Goal: Find contact information: Find contact information

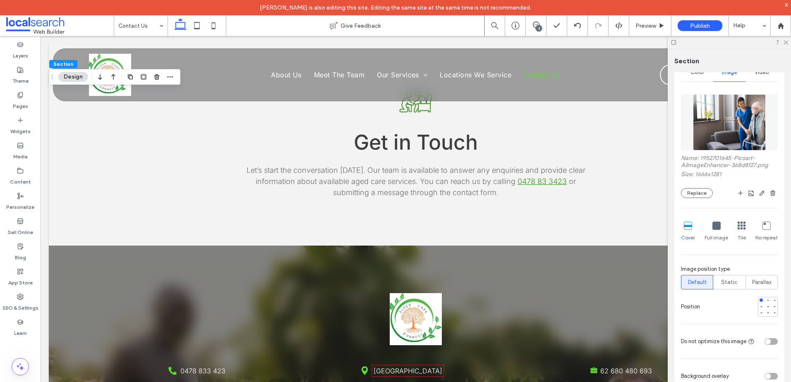
scroll to position [621, 0]
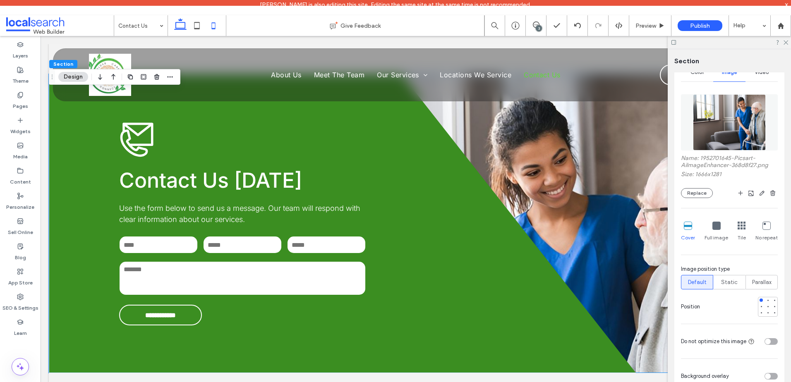
drag, startPoint x: 219, startPoint y: 25, endPoint x: 24, endPoint y: 55, distance: 197.3
click at [219, 25] on icon at bounding box center [213, 25] width 17 height 17
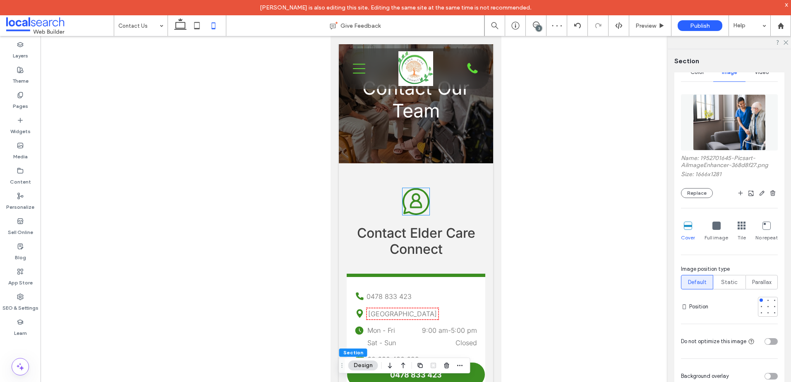
scroll to position [154, 0]
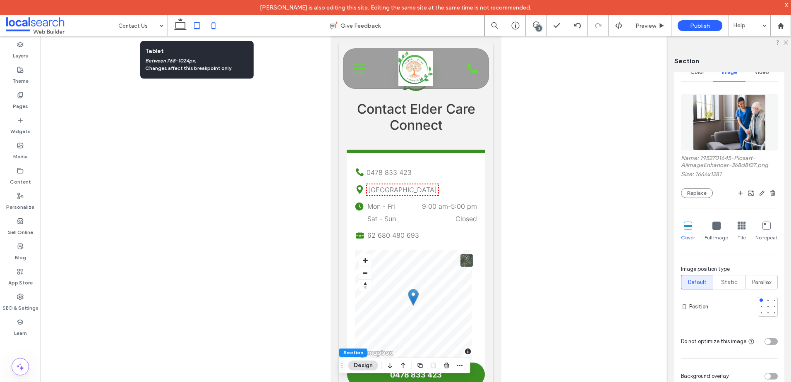
click at [191, 30] on icon at bounding box center [197, 25] width 17 height 17
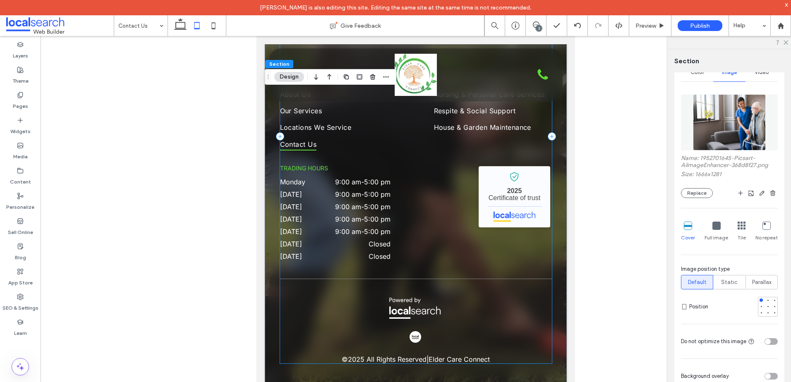
scroll to position [1123, 0]
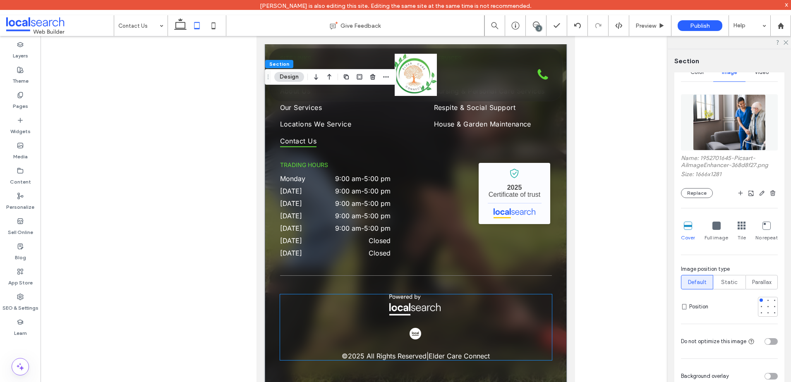
click at [470, 346] on div "© 2025 All Rights Reserved | Elder Care Connect" at bounding box center [416, 328] width 272 height 66
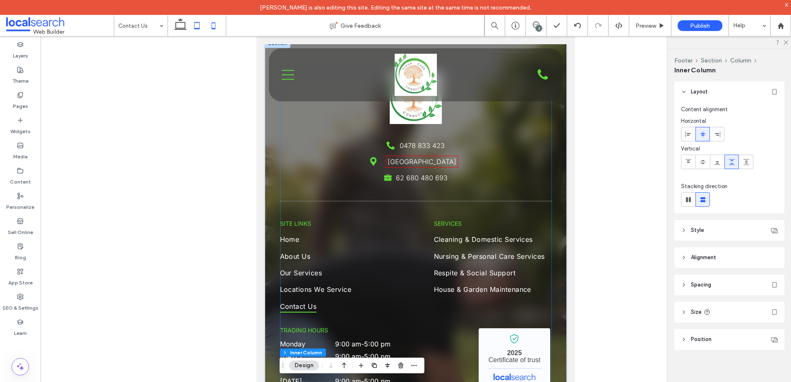
click at [209, 25] on icon at bounding box center [213, 25] width 17 height 17
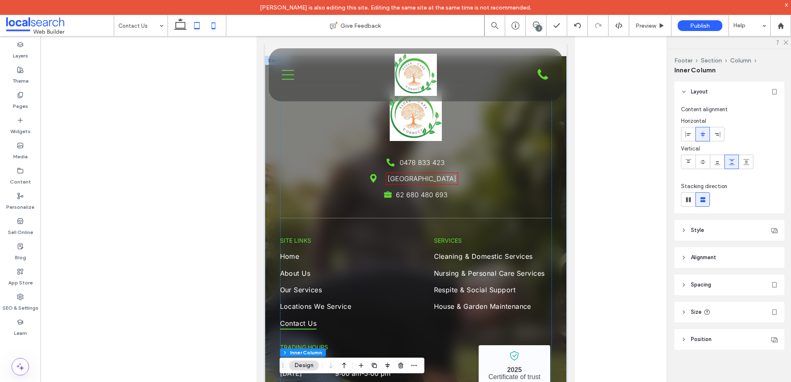
type input "**"
type input "****"
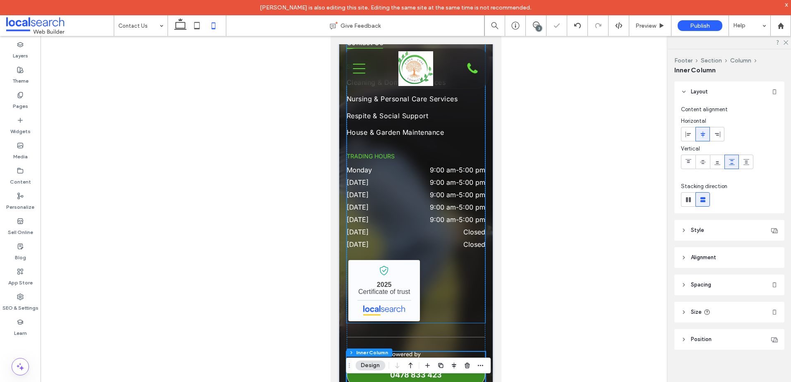
scroll to position [1296, 0]
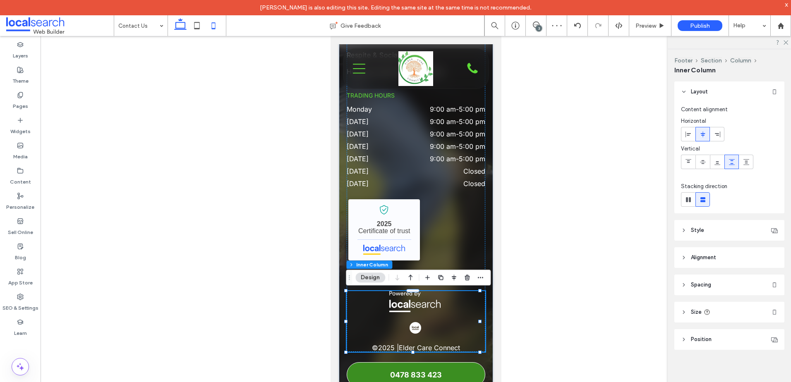
drag, startPoint x: 174, startPoint y: 20, endPoint x: 134, endPoint y: 4, distance: 43.0
click at [174, 20] on icon at bounding box center [180, 25] width 17 height 17
type input "*"
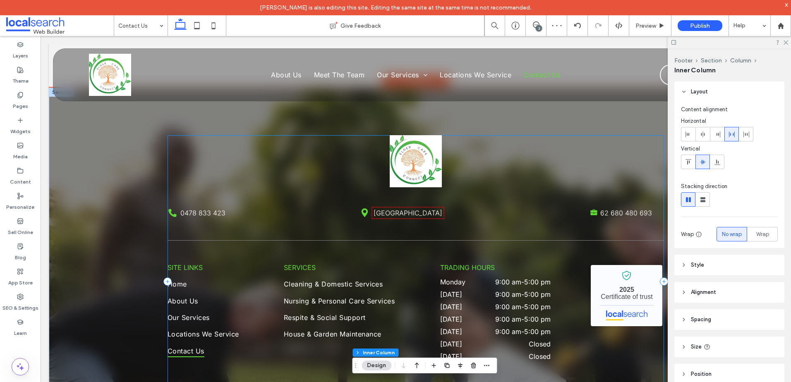
scroll to position [1122, 0]
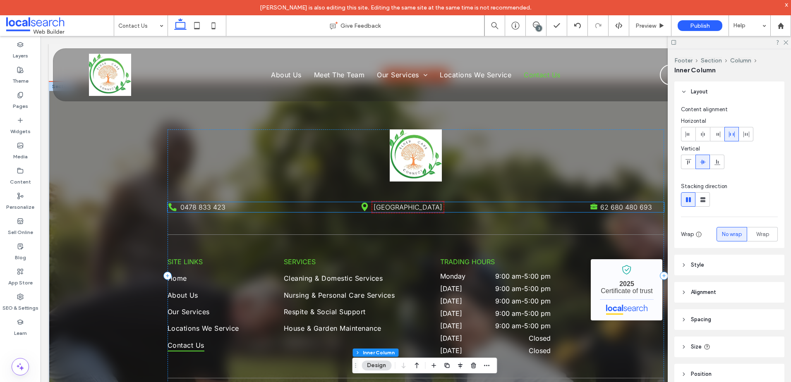
click at [651, 210] on p "62 680 480 693" at bounding box center [632, 207] width 64 height 10
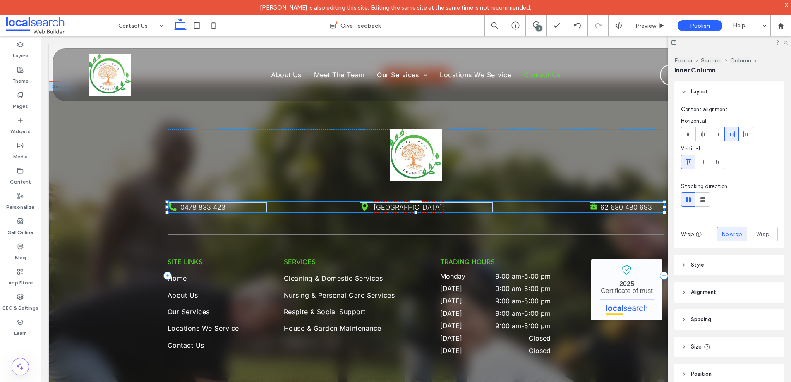
scroll to position [24, 0]
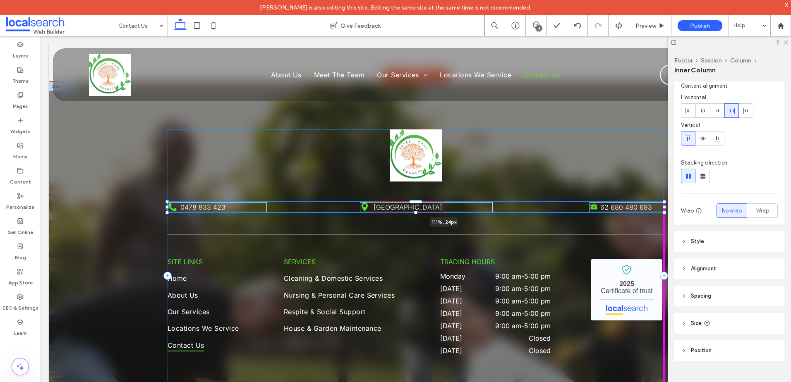
drag, startPoint x: 661, startPoint y: 207, endPoint x: 690, endPoint y: 217, distance: 30.4
click at [690, 217] on div "Phone Icon 0478 833 423 Pin Icon [STREET_ADDRESS] Briefcase Icon 62 680 480 693…" at bounding box center [416, 276] width 734 height 388
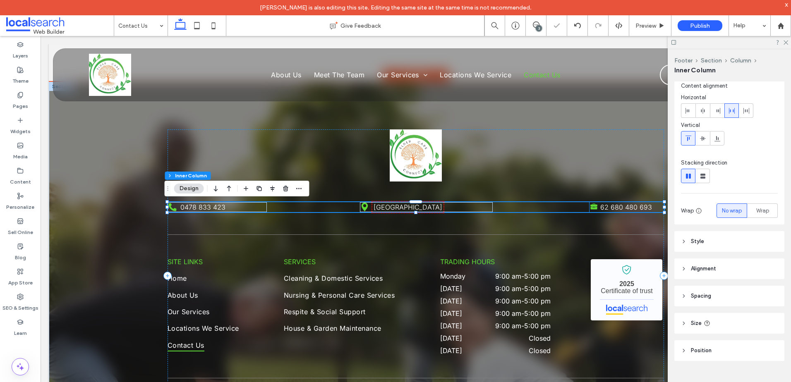
click at [636, 204] on span "62 680 480 693" at bounding box center [626, 207] width 52 height 8
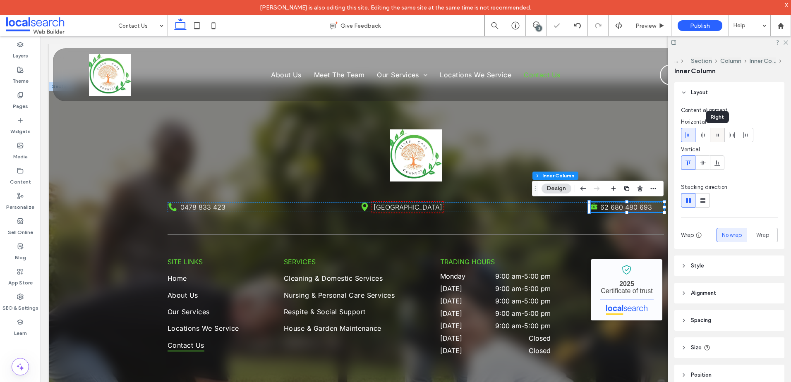
click at [718, 139] on span at bounding box center [717, 135] width 7 height 14
click at [600, 209] on p "62 680 480 693" at bounding box center [632, 207] width 64 height 10
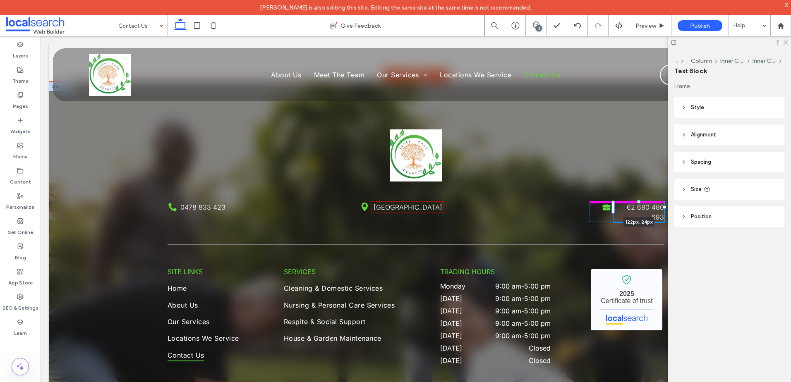
drag, startPoint x: 661, startPoint y: 207, endPoint x: 648, endPoint y: 206, distance: 13.3
click at [648, 206] on div "Phone Icon 0478 833 423 Pin Icon [STREET_ADDRESS] Briefcase Icon 62 680 480 693…" at bounding box center [416, 281] width 497 height 398
type input "***"
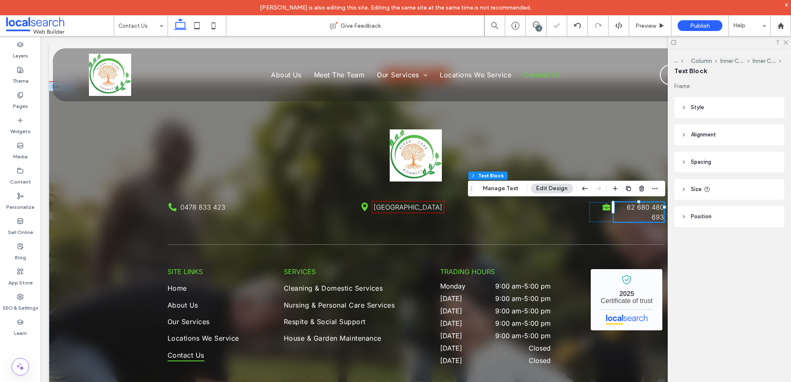
click at [527, 165] on div "Phone Icon 0478 833 423 Pin Icon [STREET_ADDRESS] Briefcase Icon 62 680 480 693…" at bounding box center [416, 281] width 497 height 303
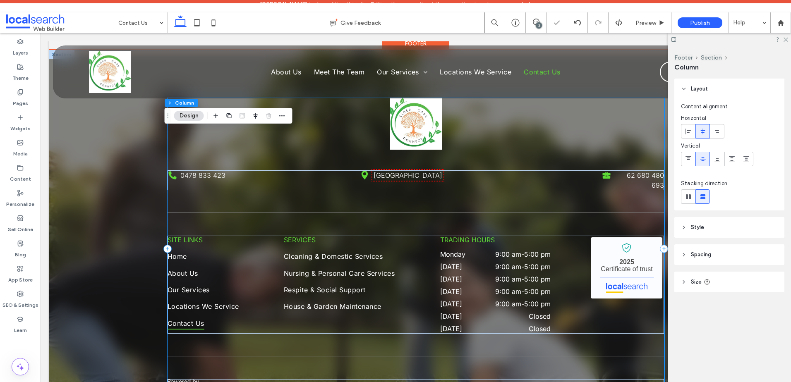
scroll to position [1163, 0]
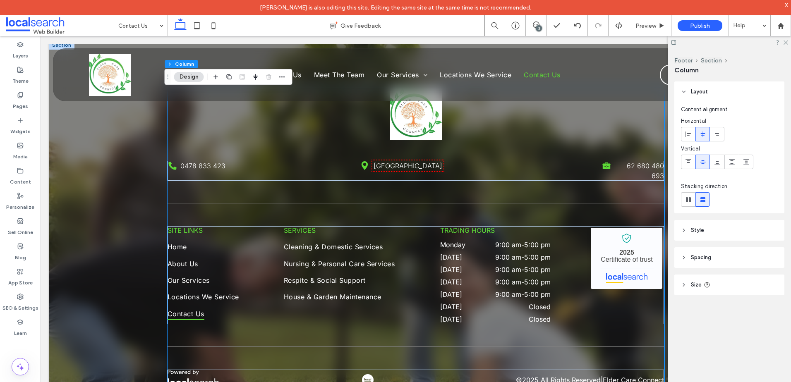
click at [55, 125] on div "Phone Icon 0478 833 423 Pin Icon [STREET_ADDRESS] Briefcase Icon 62 680 480 693…" at bounding box center [416, 240] width 734 height 398
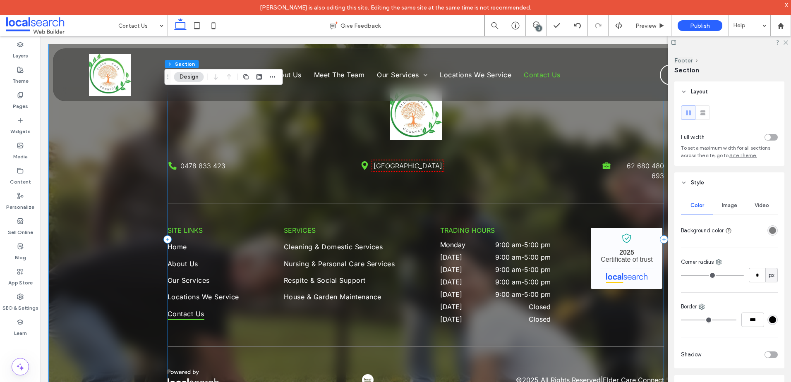
scroll to position [1205, 0]
